Goal: Task Accomplishment & Management: Complete application form

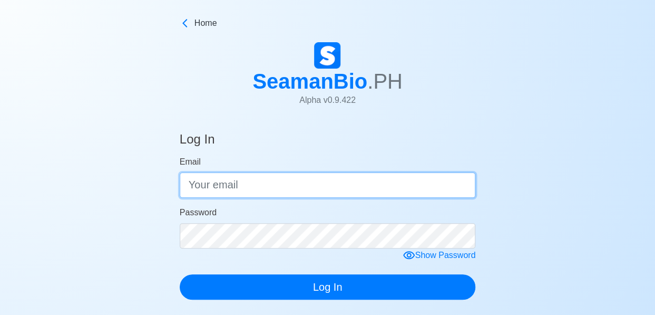
click at [281, 181] on input "Email" at bounding box center [328, 184] width 296 height 25
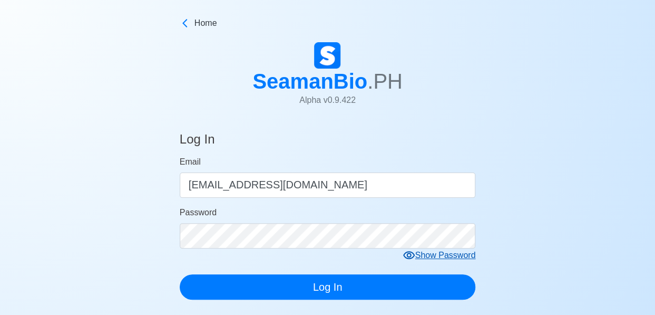
click at [411, 254] on icon at bounding box center [409, 255] width 12 height 8
click at [410, 253] on icon at bounding box center [413, 255] width 13 height 13
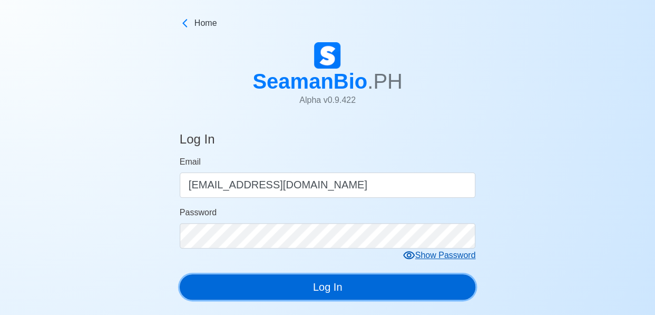
click at [331, 287] on button "Log In" at bounding box center [328, 286] width 296 height 25
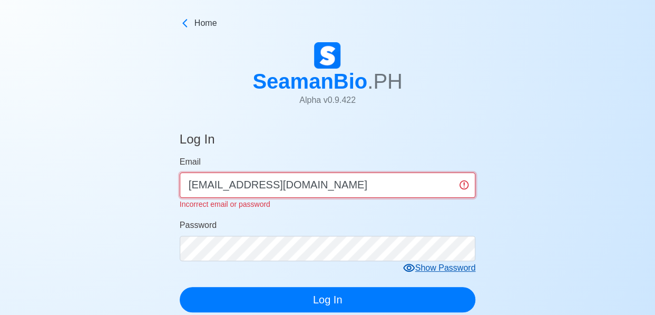
click at [369, 181] on input "[EMAIL_ADDRESS][DOMAIN_NAME]" at bounding box center [328, 184] width 296 height 25
type input "i"
click at [283, 188] on input "Email" at bounding box center [328, 184] width 296 height 25
type input "[EMAIL_ADDRESS][DOMAIN_NAME]"
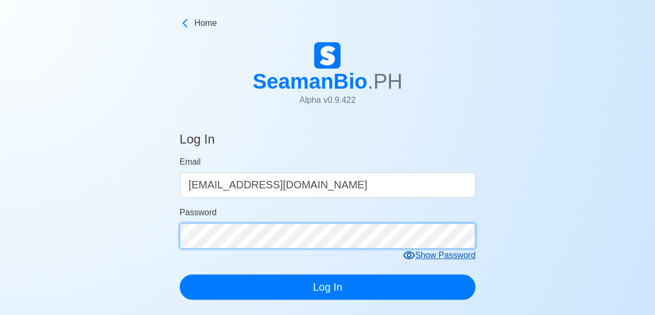
click at [246, 249] on form "Email [EMAIL_ADDRESS][DOMAIN_NAME] Password Show Password Log In" at bounding box center [328, 228] width 296 height 144
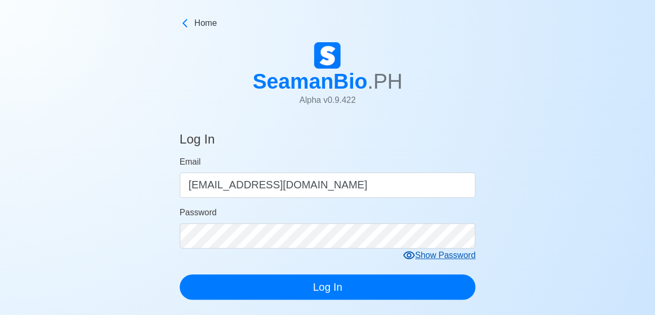
click at [410, 253] on icon at bounding box center [409, 255] width 12 height 8
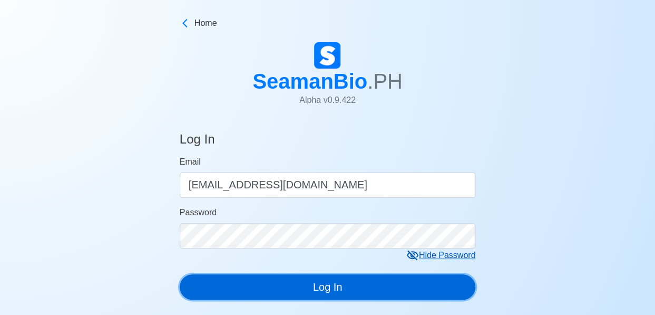
click at [315, 286] on button "Log In" at bounding box center [328, 286] width 296 height 25
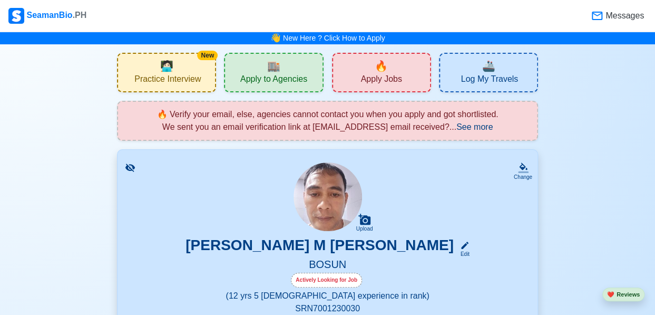
click at [388, 67] on div "🔥 Apply Jobs" at bounding box center [381, 73] width 99 height 40
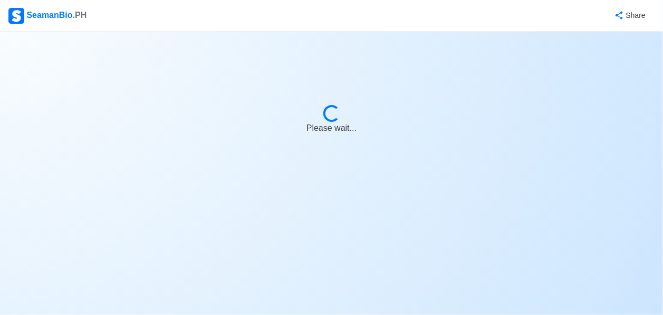
select select "Bosun"
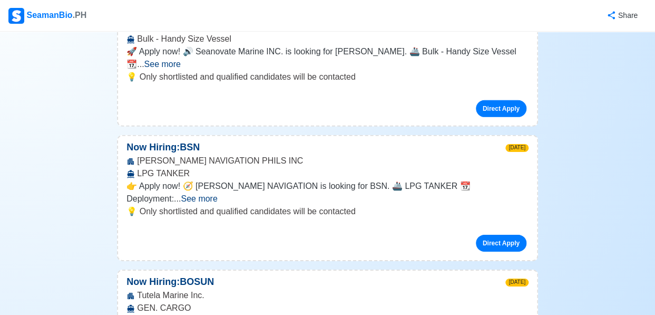
scroll to position [3006, 0]
